Goal: Transaction & Acquisition: Book appointment/travel/reservation

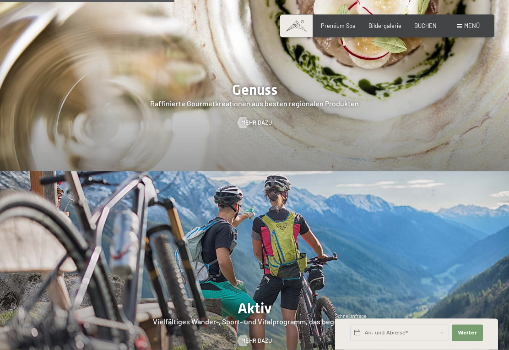
scroll to position [1378, 0]
click at [424, 25] on span "BUCHEN" at bounding box center [425, 25] width 22 height 7
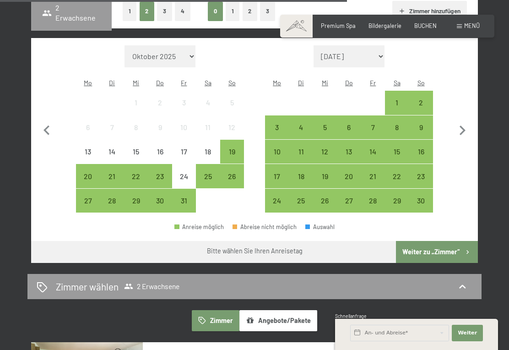
click at [467, 122] on icon "button" at bounding box center [462, 130] width 19 height 19
select select "2025-11-01"
select select "2025-12-01"
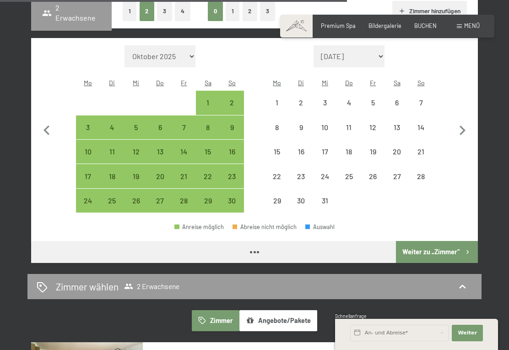
select select "2025-11-01"
select select "2025-12-01"
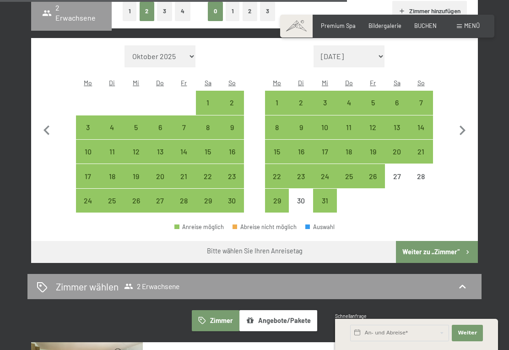
click at [375, 99] on div "5" at bounding box center [373, 110] width 22 height 22
select select "2025-11-01"
select select "2025-12-01"
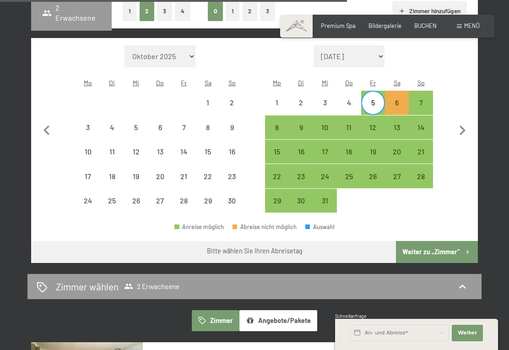
click at [277, 124] on div "8" at bounding box center [277, 135] width 22 height 22
select select "2025-11-01"
select select "2025-12-01"
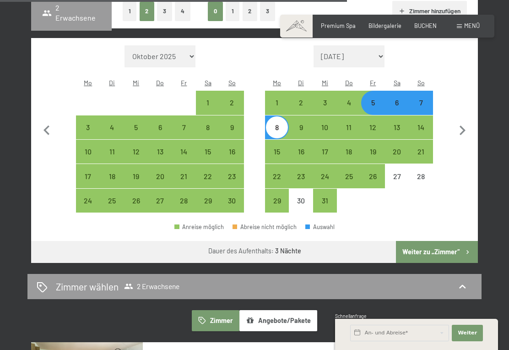
click at [440, 241] on button "Weiter zu „Zimmer“" at bounding box center [437, 252] width 82 height 22
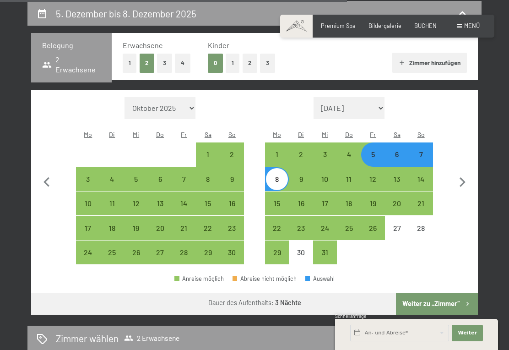
select select "2025-11-01"
select select "2025-12-01"
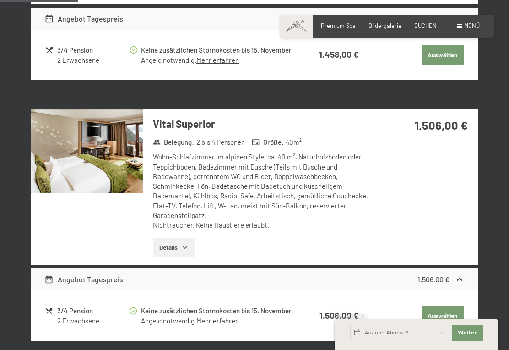
scroll to position [410, 0]
click at [187, 244] on icon "button" at bounding box center [184, 247] width 7 height 7
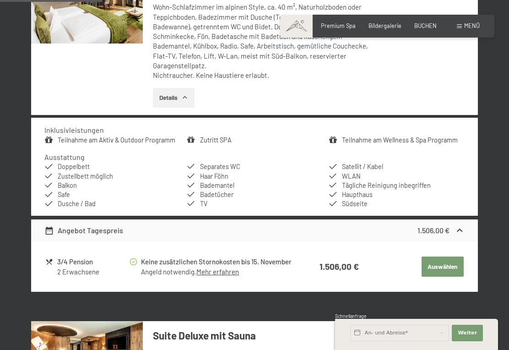
scroll to position [561, 0]
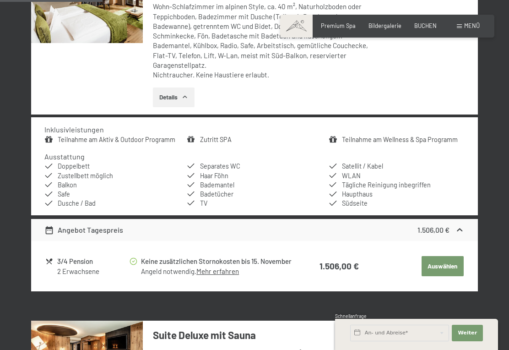
click at [221, 267] on link "Mehr erfahren" at bounding box center [217, 271] width 43 height 8
click at [210, 267] on link "Mehr erfahren" at bounding box center [217, 271] width 43 height 8
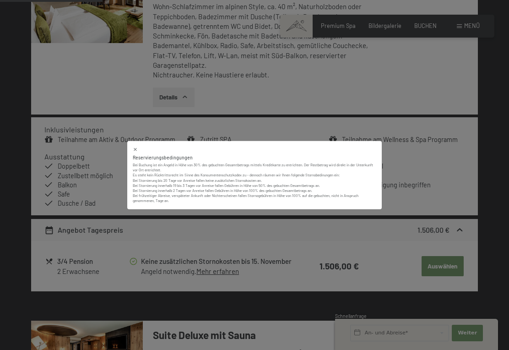
click at [133, 152] on icon at bounding box center [135, 149] width 5 height 5
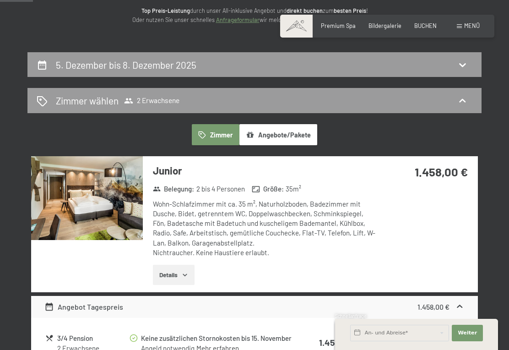
scroll to position [0, 0]
